Goal: Task Accomplishment & Management: Use online tool/utility

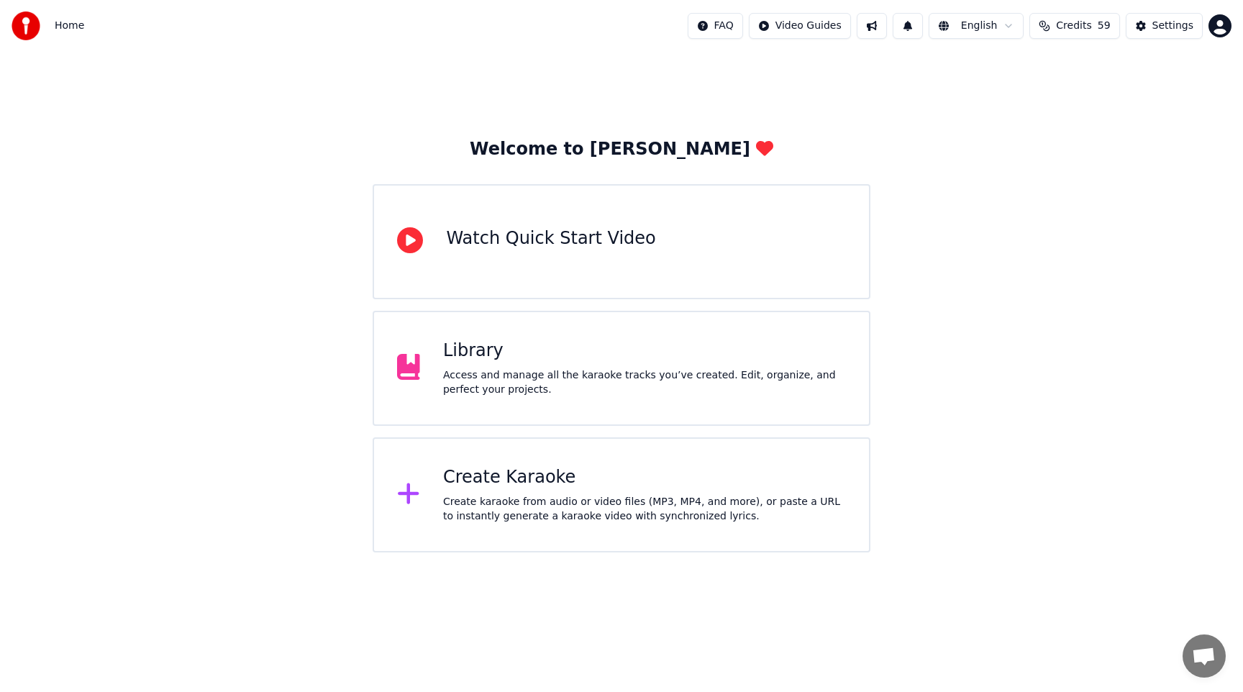
click at [649, 465] on div "Create Karaoke Create karaoke from audio or video files (MP3, MP4, and more), o…" at bounding box center [621, 495] width 497 height 115
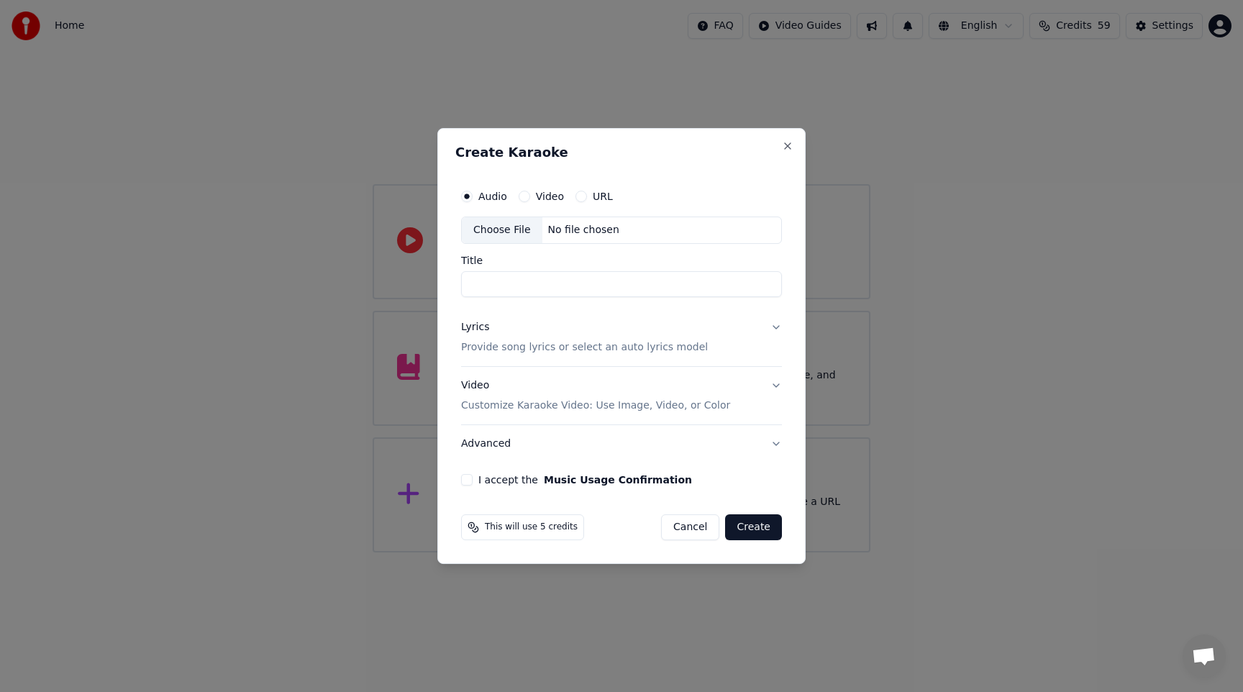
click at [500, 232] on div "Choose File" at bounding box center [502, 230] width 81 height 26
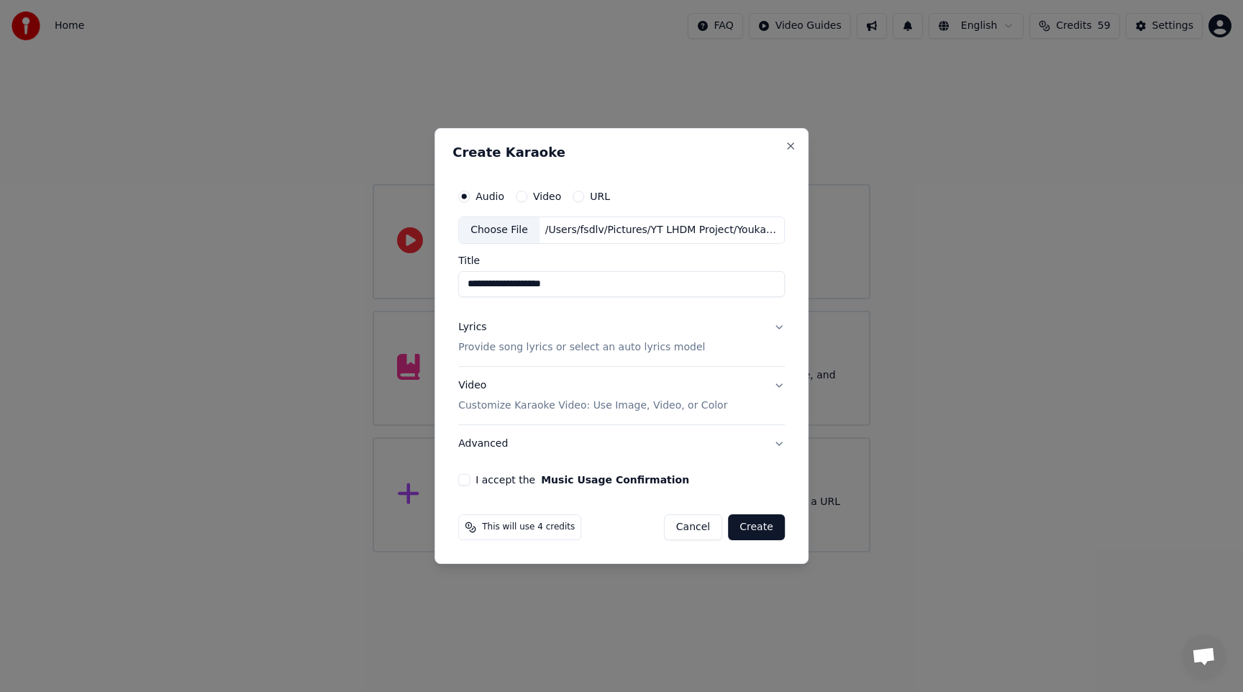
click at [570, 276] on input "**********" at bounding box center [621, 284] width 327 height 26
paste input
type input "**********"
click at [692, 334] on div "Lyrics Provide song lyrics or select an auto lyrics model" at bounding box center [581, 337] width 247 height 35
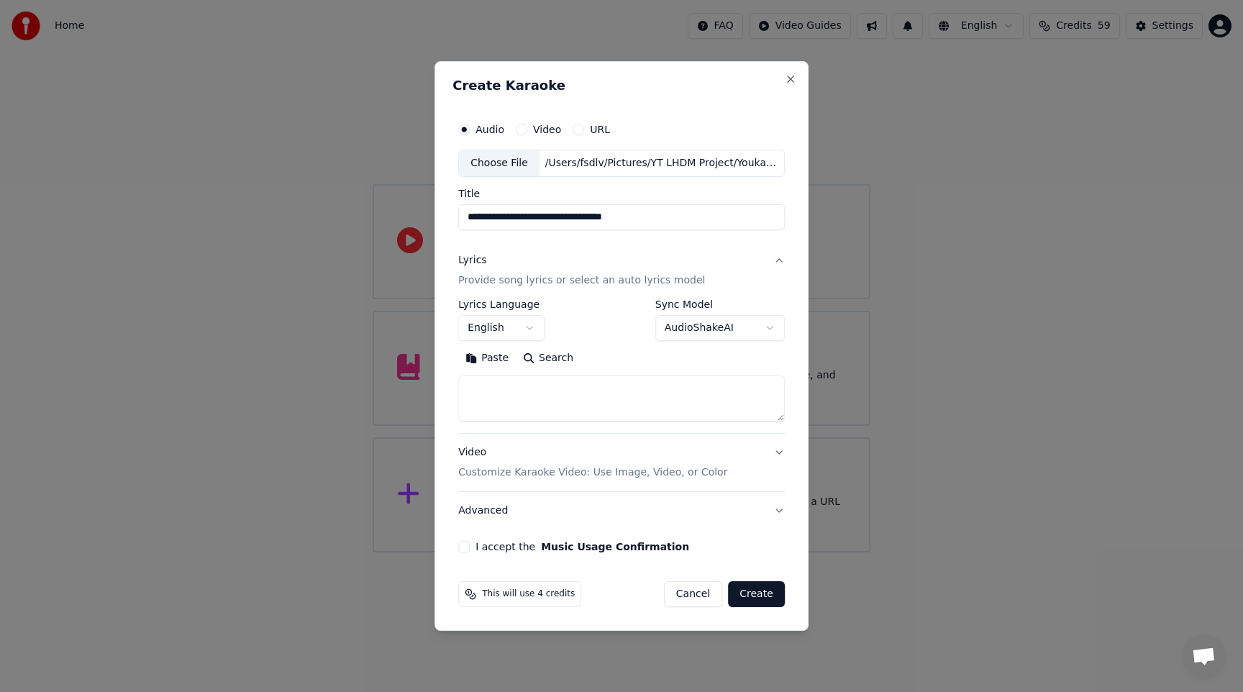
click at [520, 327] on button "English" at bounding box center [501, 328] width 86 height 26
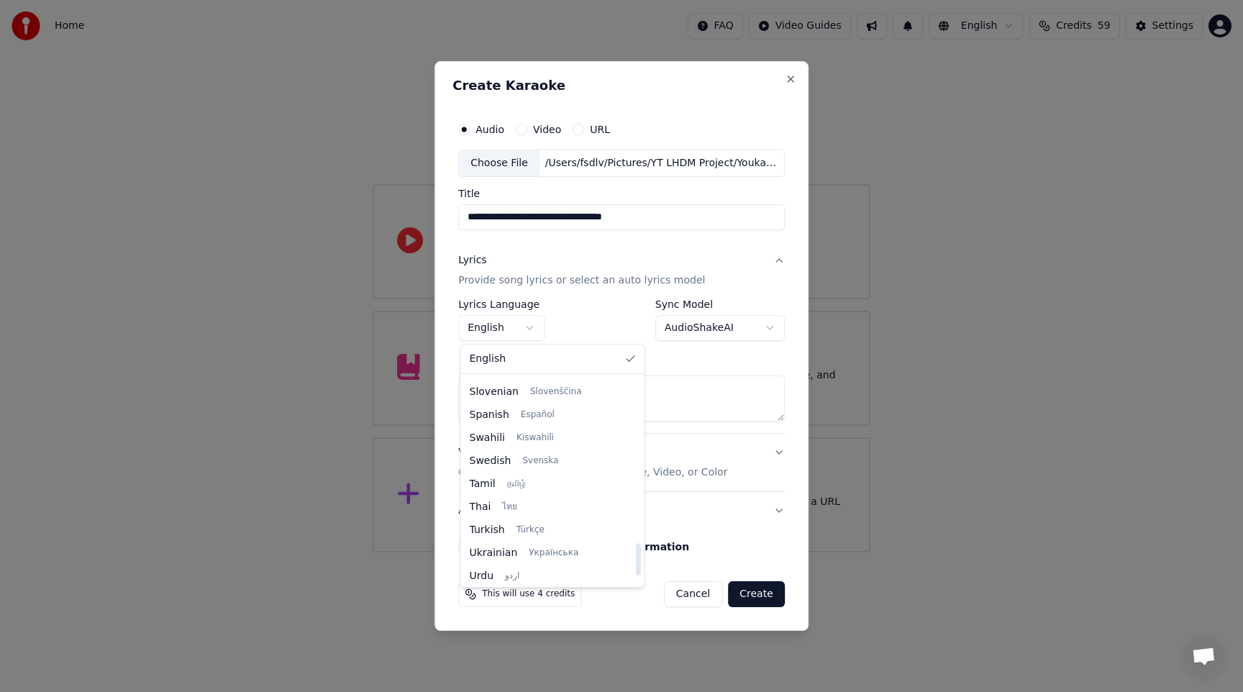
scroll to position [1046, 0]
select select "**"
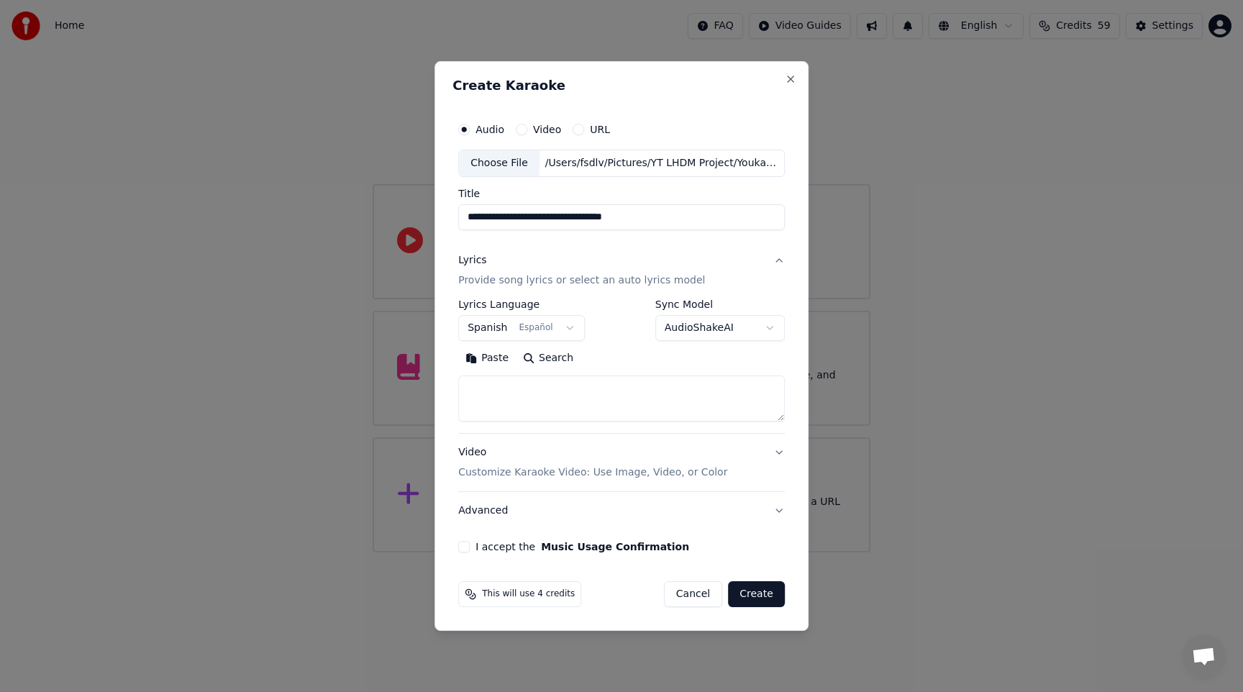
click at [553, 397] on textarea at bounding box center [621, 399] width 327 height 46
paste textarea "**********"
type textarea "**********"
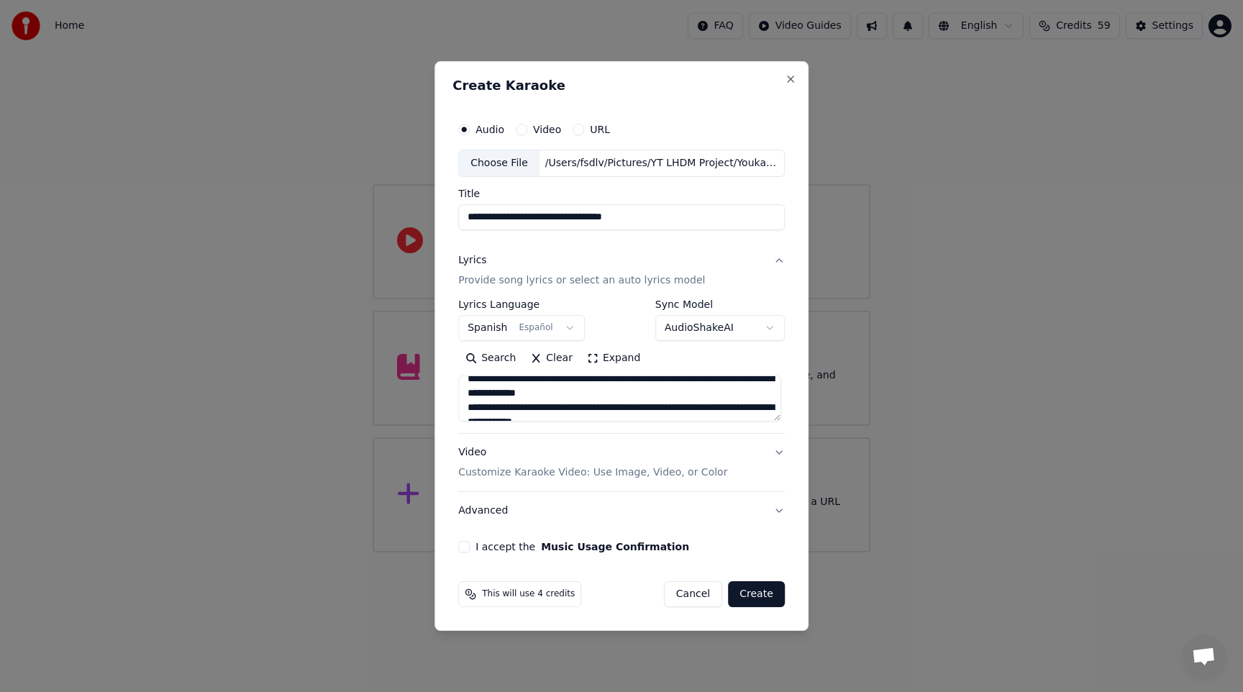
scroll to position [0, 0]
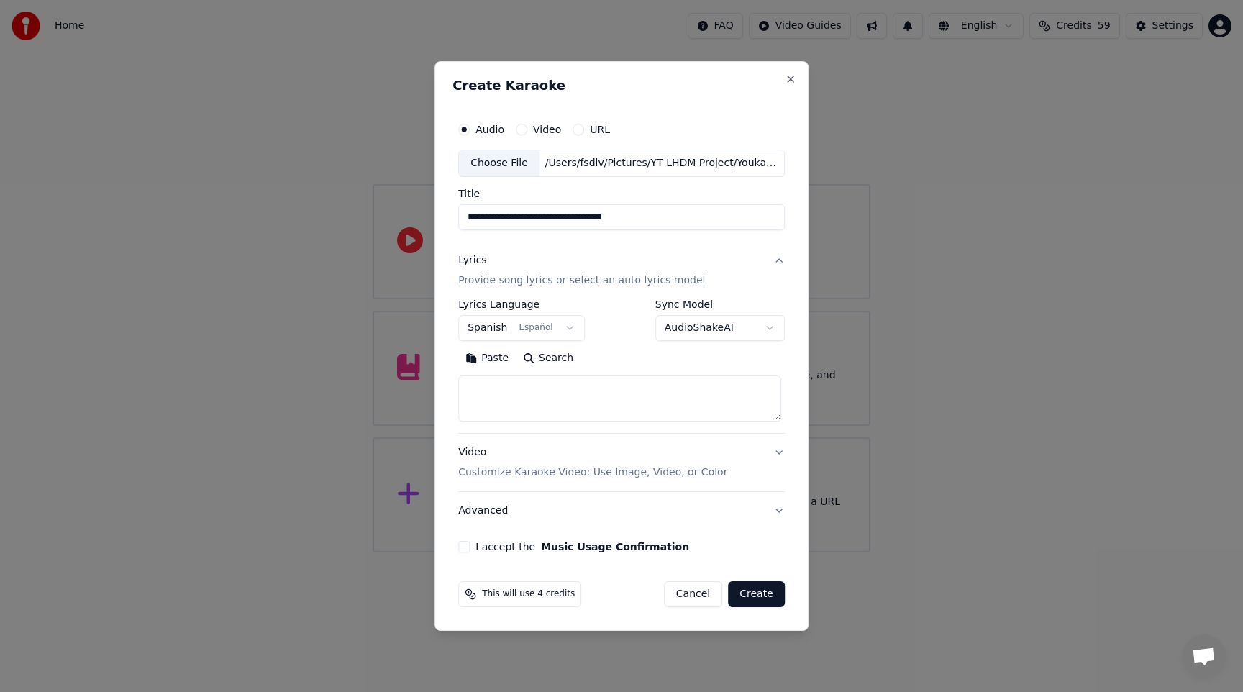
paste textarea "**********"
type textarea "**********"
click at [594, 460] on div "Video Customize Karaoke Video: Use Image, Video, or Color" at bounding box center [592, 462] width 269 height 35
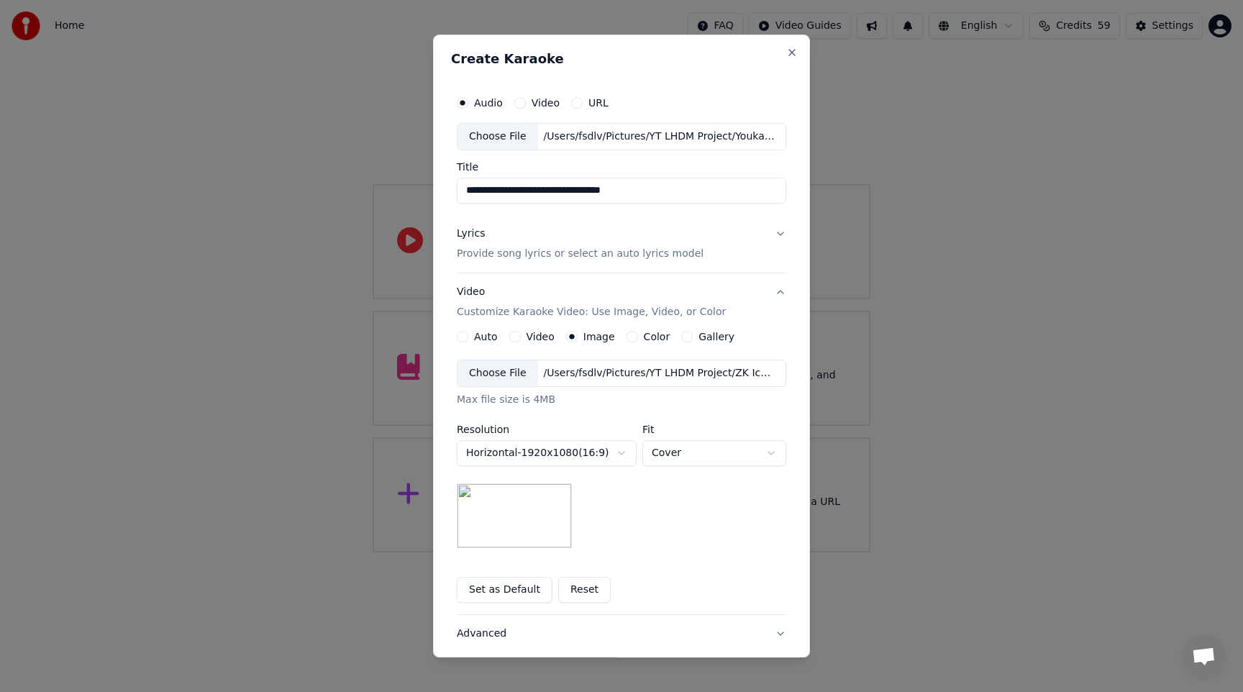
click at [504, 374] on div "Choose File" at bounding box center [498, 374] width 81 height 26
click at [510, 586] on button "Set as Default" at bounding box center [505, 590] width 96 height 26
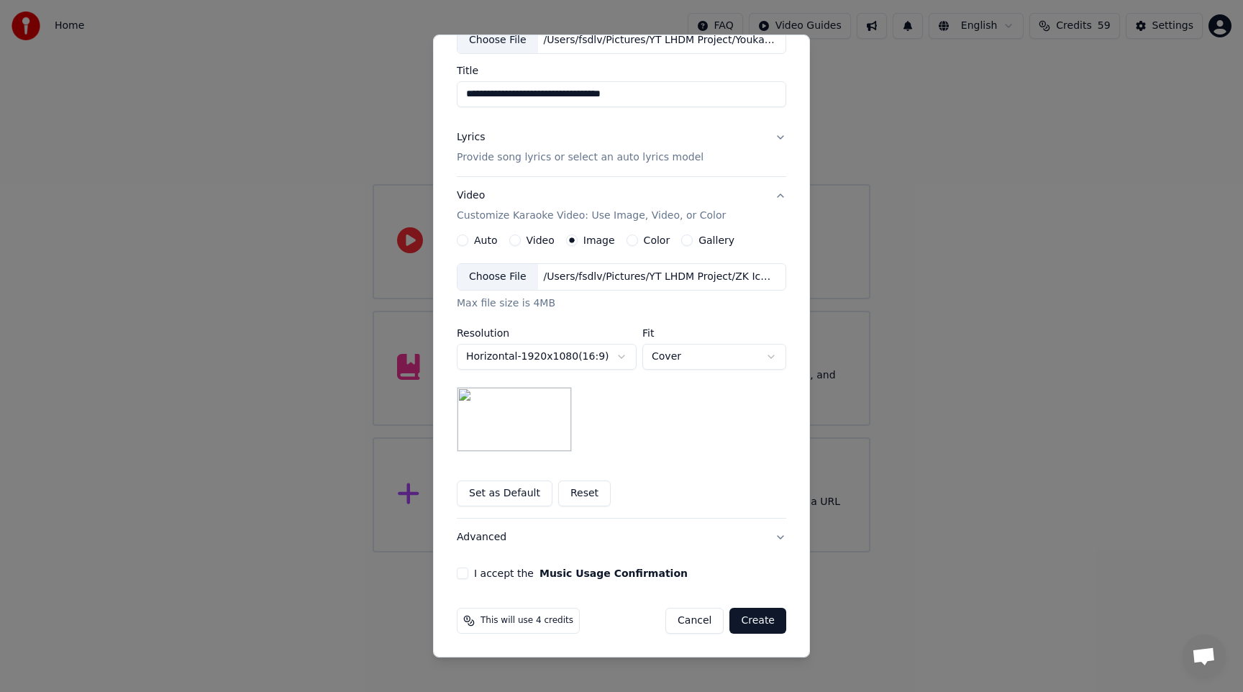
click at [457, 574] on button "I accept the Music Usage Confirmation" at bounding box center [463, 574] width 12 height 12
click at [739, 615] on button "Create" at bounding box center [758, 621] width 57 height 26
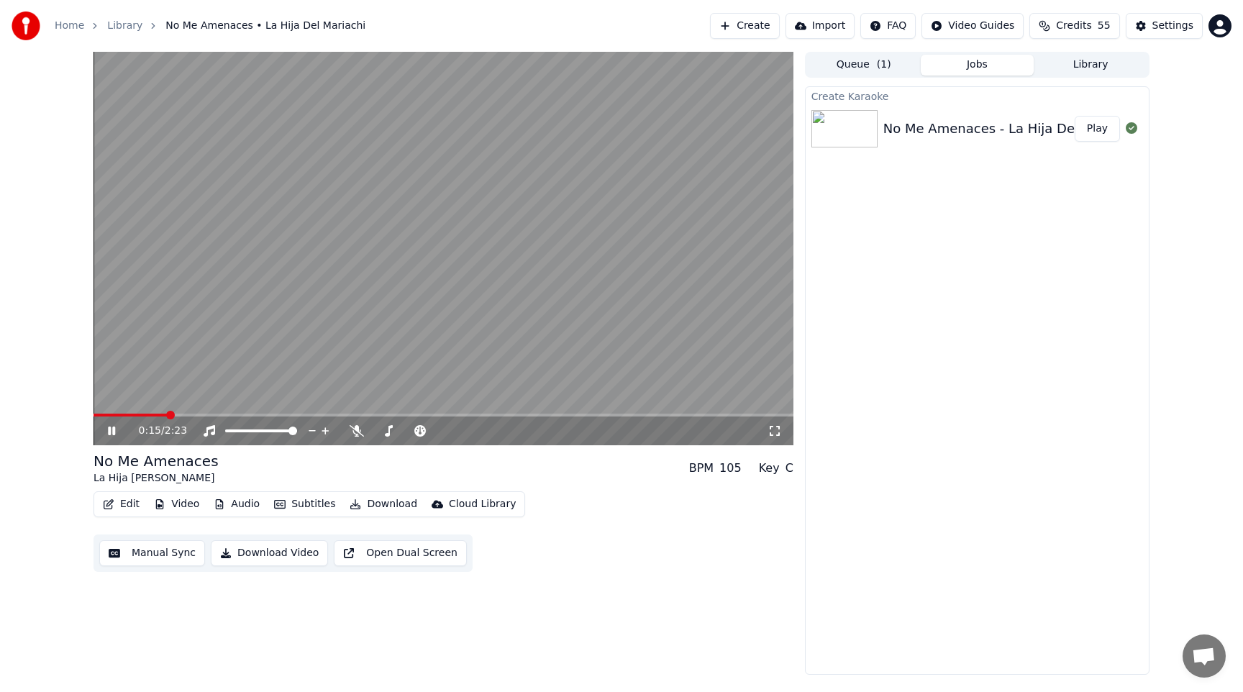
click at [164, 414] on span at bounding box center [444, 415] width 700 height 3
click at [356, 433] on icon at bounding box center [357, 431] width 14 height 12
click at [349, 413] on video at bounding box center [444, 249] width 700 height 394
click at [358, 417] on div "0:19 / 2:23" at bounding box center [444, 431] width 700 height 29
click at [358, 416] on span at bounding box center [444, 415] width 700 height 3
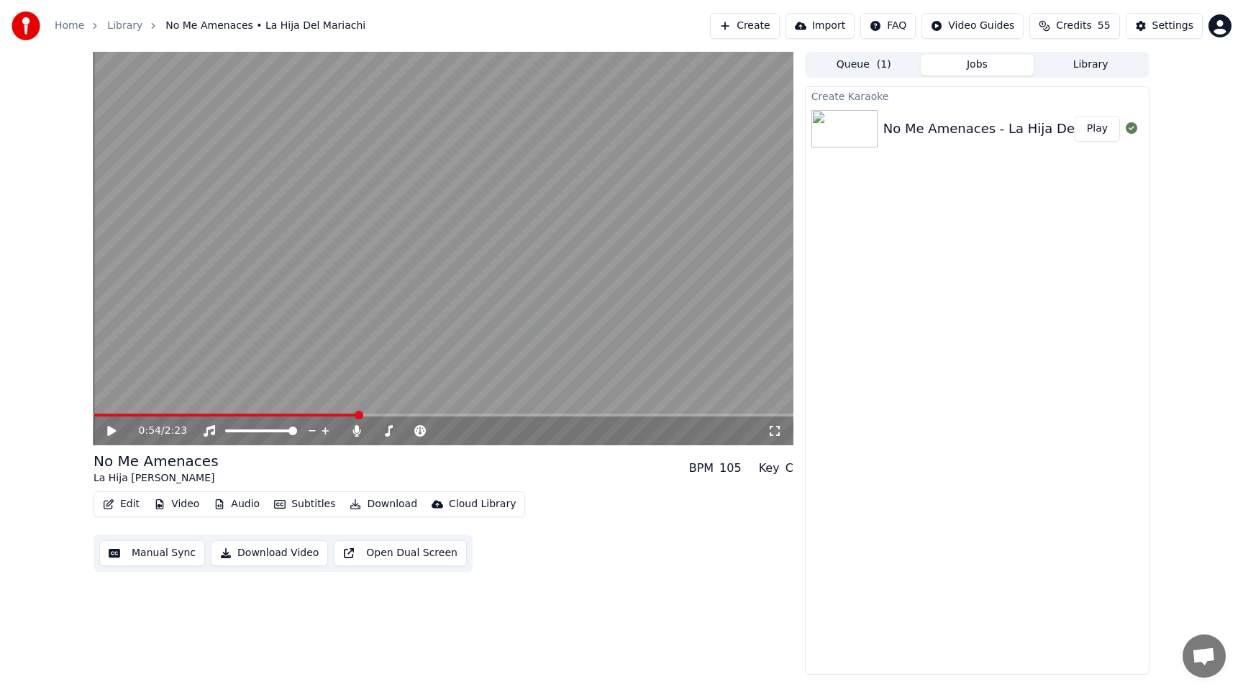
click at [378, 370] on video at bounding box center [444, 249] width 700 height 394
click at [533, 414] on span at bounding box center [444, 415] width 700 height 3
click at [670, 416] on span at bounding box center [444, 415] width 700 height 3
click at [743, 412] on video at bounding box center [444, 249] width 700 height 394
click at [746, 415] on span at bounding box center [444, 415] width 700 height 3
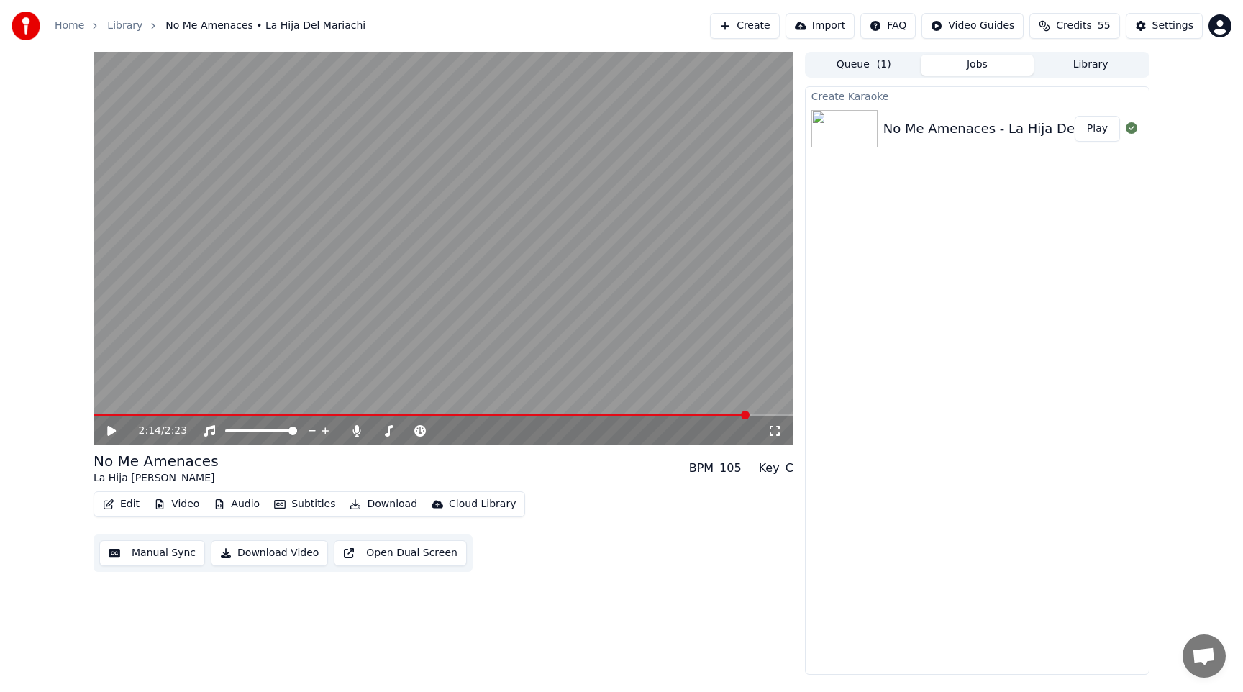
click at [696, 299] on video at bounding box center [444, 249] width 700 height 394
click at [355, 431] on icon at bounding box center [357, 431] width 8 height 12
click at [383, 504] on button "Download" at bounding box center [383, 504] width 79 height 20
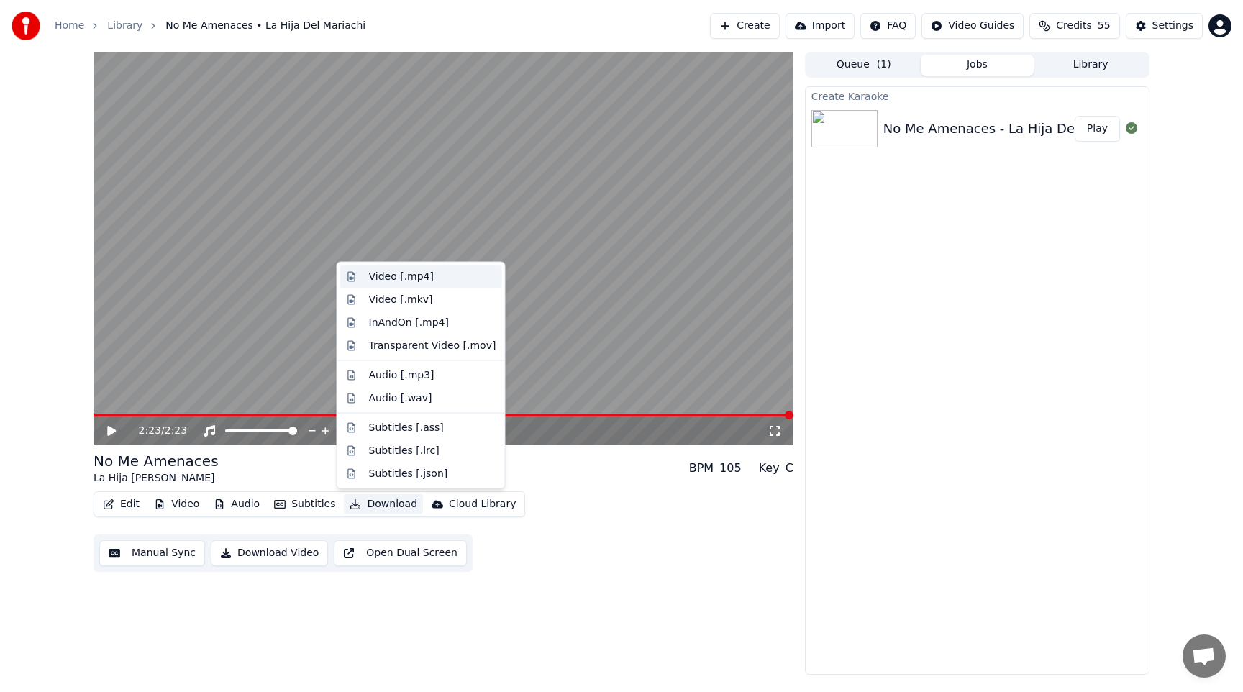
click at [393, 275] on div "Video [.mp4]" at bounding box center [401, 277] width 65 height 14
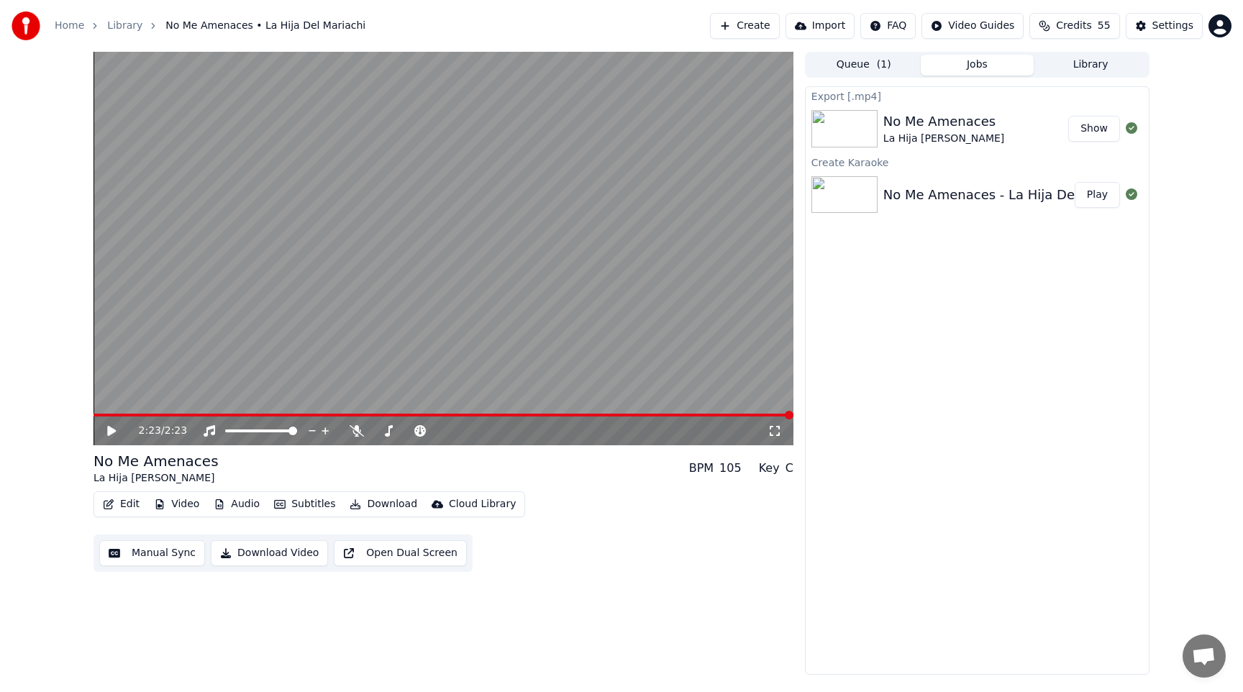
click at [1108, 128] on button "Show" at bounding box center [1095, 129] width 52 height 26
click at [1085, 27] on span "Credits" at bounding box center [1073, 26] width 35 height 14
